Goal: Complete application form

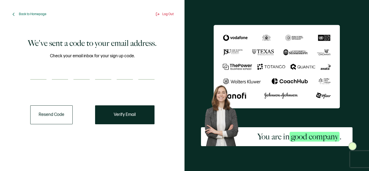
click at [36, 79] on input "number" at bounding box center [38, 74] width 16 height 11
type input "2"
type input "4"
type input "9"
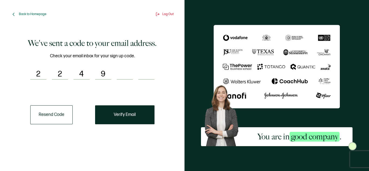
type input "9"
type input "5"
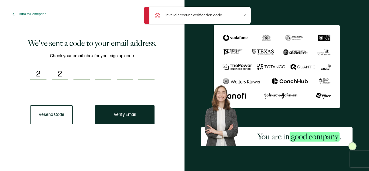
type input "4"
type input "9"
type input "5"
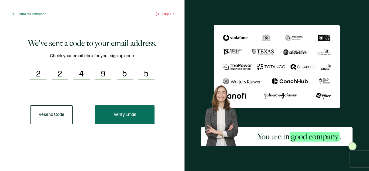
type input "5"
click at [136, 117] on span "Verify Email" at bounding box center [125, 115] width 22 height 4
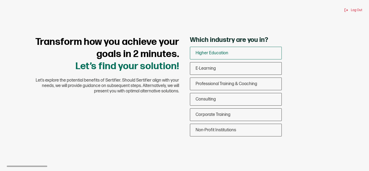
click at [218, 49] on div "Higher Education" at bounding box center [235, 53] width 91 height 13
click at [0, 0] on input "Higher Education" at bounding box center [0, 0] width 0 height 0
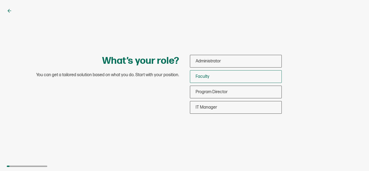
click at [244, 78] on div "Faculty" at bounding box center [235, 76] width 91 height 13
click at [0, 0] on input "Faculty" at bounding box center [0, 0] width 0 height 0
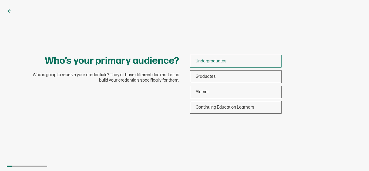
click at [236, 55] on div "Undergraduates" at bounding box center [235, 61] width 91 height 13
click at [0, 0] on input "Undergraduates" at bounding box center [0, 0] width 0 height 0
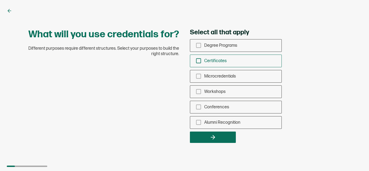
click at [238, 61] on div "Certificates" at bounding box center [235, 61] width 91 height 13
click at [0, 0] on input "Certificates" at bounding box center [0, 0] width 0 height 0
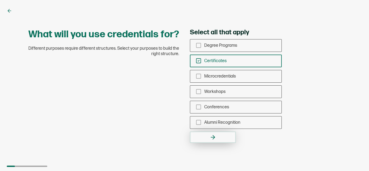
click at [210, 141] on button "button" at bounding box center [213, 136] width 46 height 11
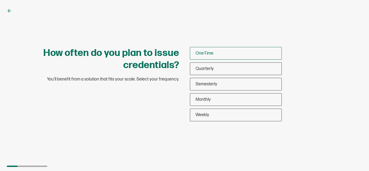
click at [207, 48] on div "One-Time" at bounding box center [235, 53] width 91 height 13
click at [0, 0] on input "One-Time" at bounding box center [0, 0] width 0 height 0
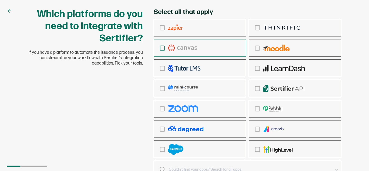
click at [206, 55] on label "checkbox-group" at bounding box center [200, 48] width 92 height 18
click at [0, 0] on input "checkbox-group" at bounding box center [0, 0] width 0 height 0
click at [363, 53] on div "Which platforms do you need to integrate with Sertifier? If you have a platform…" at bounding box center [184, 85] width 369 height 171
click at [337, 168] on icon at bounding box center [336, 170] width 7 height 18
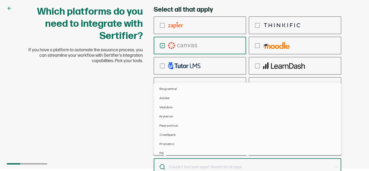
click at [337, 168] on icon at bounding box center [336, 167] width 7 height 18
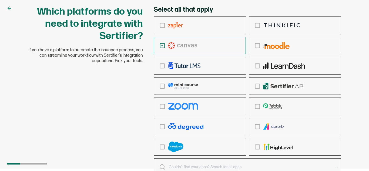
drag, startPoint x: 369, startPoint y: 29, endPoint x: 369, endPoint y: 73, distance: 44.6
click at [369, 73] on div "Which platforms do you need to integrate with Sertifier? If you have a platform…" at bounding box center [184, 83] width 369 height 171
click at [367, 76] on div "Which platforms do you need to integrate with Sertifier? If you have a platform…" at bounding box center [184, 83] width 369 height 171
click at [353, 143] on div "Which platforms do you need to integrate with Sertifier? If you have a platform…" at bounding box center [184, 83] width 369 height 171
click at [217, 49] on div "checkbox-group" at bounding box center [200, 45] width 92 height 13
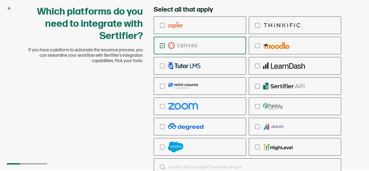
click at [0, 0] on input "checkbox-group" at bounding box center [0, 0] width 0 height 0
click at [217, 49] on div "checkbox-group" at bounding box center [200, 45] width 92 height 13
click at [0, 0] on input "checkbox-group" at bounding box center [0, 0] width 0 height 0
click at [228, 23] on div "checkbox-group" at bounding box center [200, 25] width 92 height 13
click at [0, 0] on input "checkbox-group" at bounding box center [0, 0] width 0 height 0
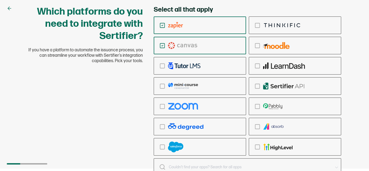
click at [356, 134] on div "Which platforms do you need to integrate with Sertifier? If you have a platform…" at bounding box center [184, 83] width 369 height 171
click at [9, 9] on icon at bounding box center [9, 8] width 5 height 5
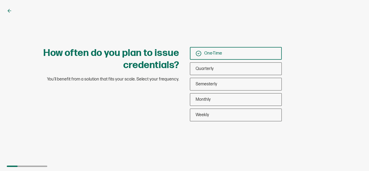
scroll to position [0, 0]
click at [230, 72] on div "Quarterly" at bounding box center [235, 68] width 91 height 13
click at [0, 0] on input "Quarterly" at bounding box center [0, 0] width 0 height 0
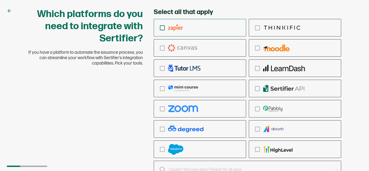
click at [188, 25] on div "checkbox-group" at bounding box center [200, 27] width 92 height 13
click at [0, 0] on input "checkbox-group" at bounding box center [0, 0] width 0 height 0
click at [200, 45] on div "checkbox-group" at bounding box center [200, 48] width 92 height 13
click at [0, 0] on input "checkbox-group" at bounding box center [0, 0] width 0 height 0
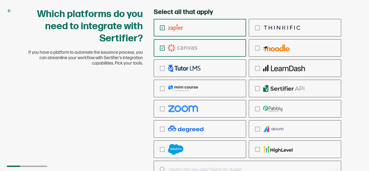
click at [24, 166] on div at bounding box center [27, 166] width 41 height 1
click at [36, 166] on div at bounding box center [27, 166] width 41 height 1
click at [37, 166] on div at bounding box center [27, 166] width 41 height 1
click at [9, 6] on div "Which platforms do you need to integrate with Sertifier? If you have a platform…" at bounding box center [184, 85] width 369 height 171
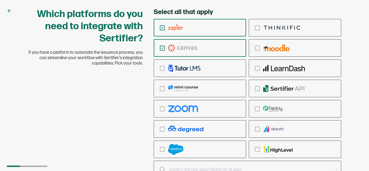
click at [10, 10] on icon at bounding box center [9, 10] width 5 height 5
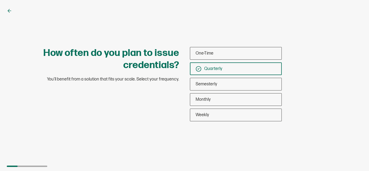
click at [10, 10] on icon at bounding box center [9, 10] width 5 height 5
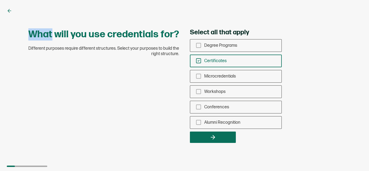
click at [10, 10] on icon at bounding box center [9, 10] width 5 height 5
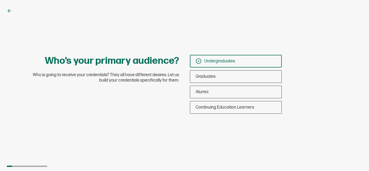
click at [10, 10] on icon at bounding box center [9, 10] width 5 height 5
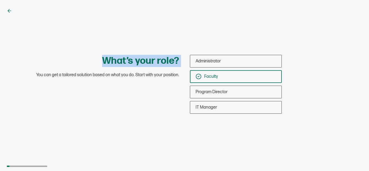
click at [10, 10] on icon at bounding box center [9, 10] width 5 height 5
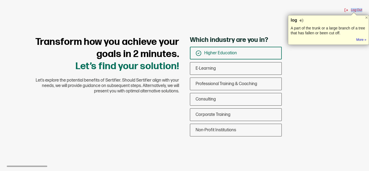
click at [10, 10] on div "Log Out" at bounding box center [184, 10] width 355 height 4
